Goal: Task Accomplishment & Management: Complete application form

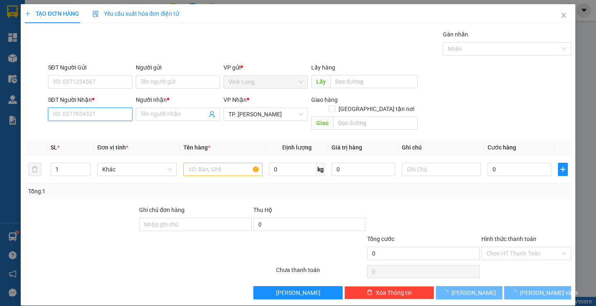
click at [91, 112] on input "SĐT Người Nhận *" at bounding box center [90, 114] width 84 height 13
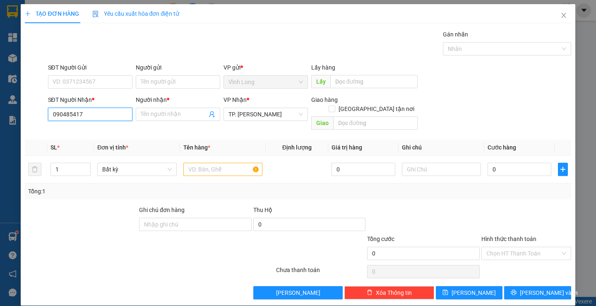
type input "0904854179"
click at [97, 119] on input "0904854179" at bounding box center [90, 114] width 84 height 13
click at [96, 128] on div "0904854179 - LAB SONG MỸ" at bounding box center [89, 130] width 74 height 9
type input "LAB SONG MỸ"
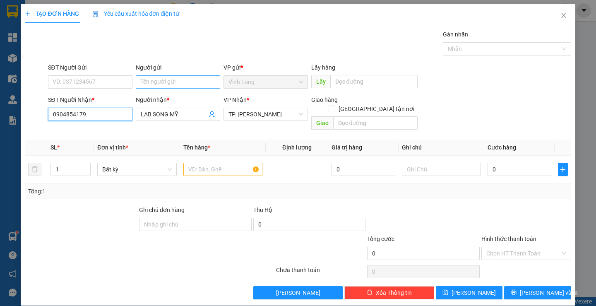
type input "0904854179"
click at [150, 82] on input "Người gửi" at bounding box center [178, 81] width 84 height 13
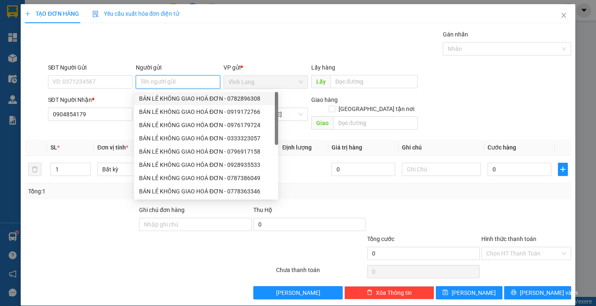
click at [151, 95] on div "BÁN LẺ KHÔNG GIAO HOÁ ĐƠN - 0782896308" at bounding box center [206, 98] width 134 height 9
type input "0782896308"
type input "BÁN LẺ KHÔNG GIAO HOÁ ĐƠN"
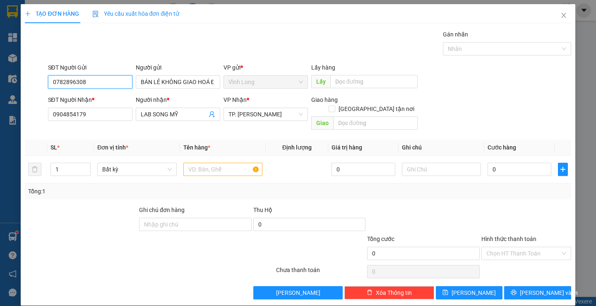
click at [117, 85] on input "0782896308" at bounding box center [90, 81] width 84 height 13
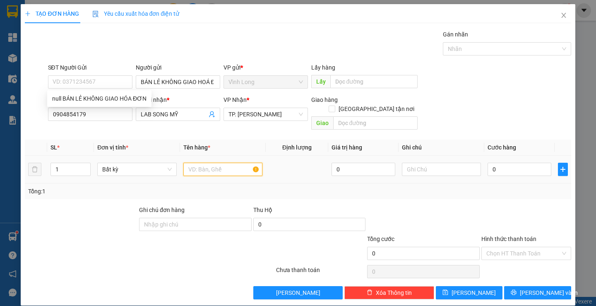
click at [213, 163] on input "text" at bounding box center [222, 169] width 79 height 13
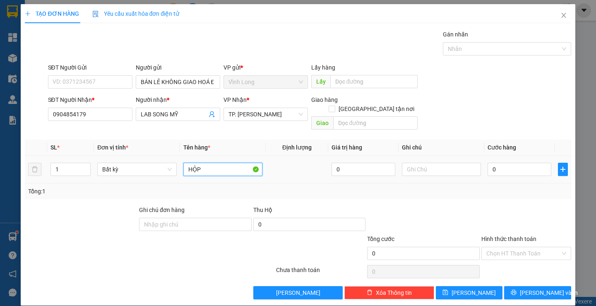
type input "HỘP"
type input "THƯ"
type input "2"
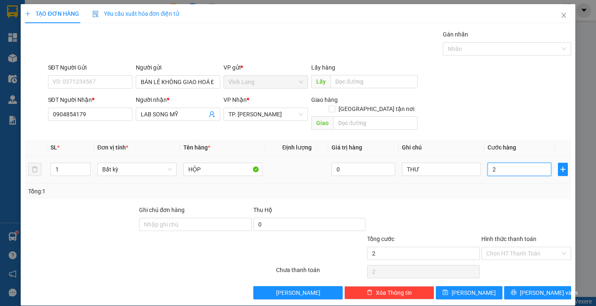
type input "20"
type input "20.000"
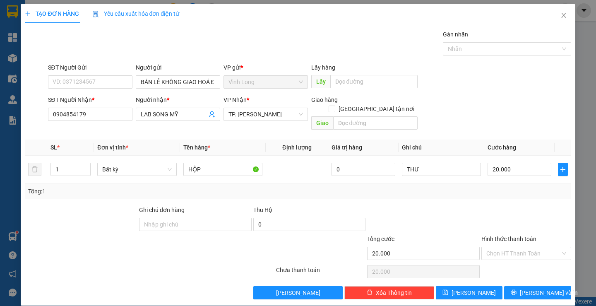
click at [528, 235] on label "Hình thức thanh toán" at bounding box center [508, 238] width 55 height 7
click at [528, 247] on input "Hình thức thanh toán" at bounding box center [523, 253] width 74 height 12
click at [513, 247] on input "Hình thức thanh toán" at bounding box center [523, 253] width 74 height 12
click at [513, 255] on div "Tại văn phòng" at bounding box center [521, 260] width 89 height 13
type input "0"
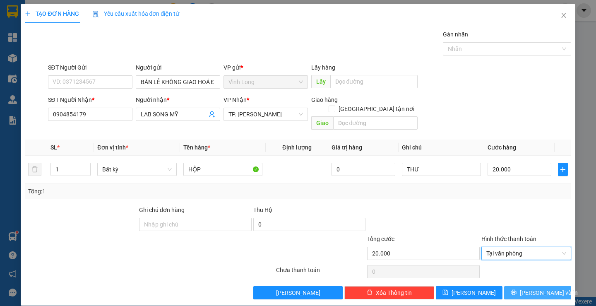
click at [535, 288] on span "[PERSON_NAME] và In" at bounding box center [549, 292] width 58 height 9
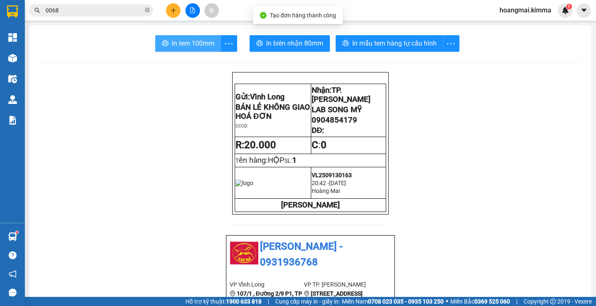
click at [191, 40] on span "In tem 100mm" at bounding box center [193, 43] width 43 height 10
